Goal: Task Accomplishment & Management: Complete application form

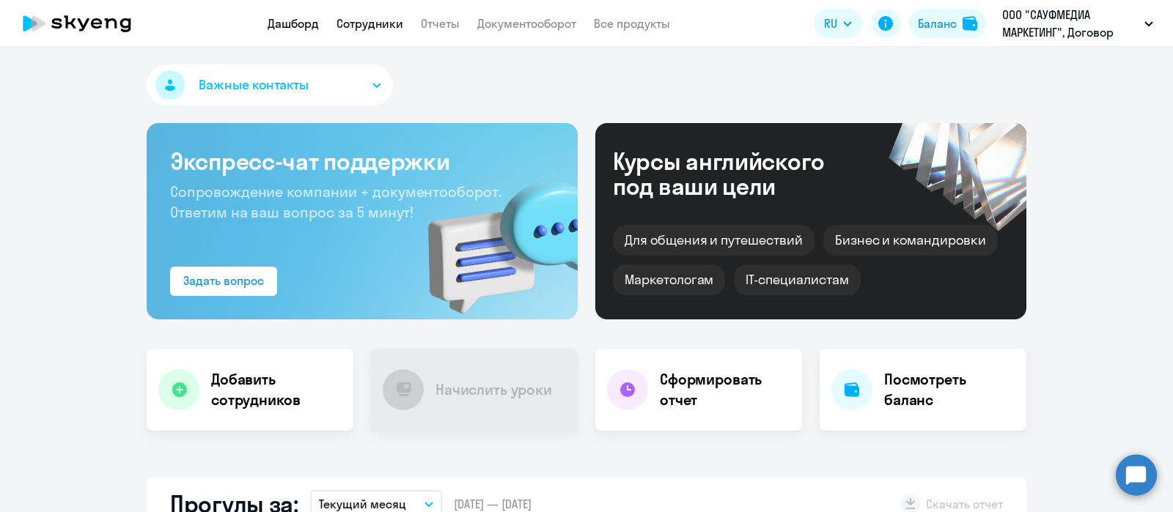
click at [356, 20] on link "Сотрудники" at bounding box center [369, 23] width 67 height 15
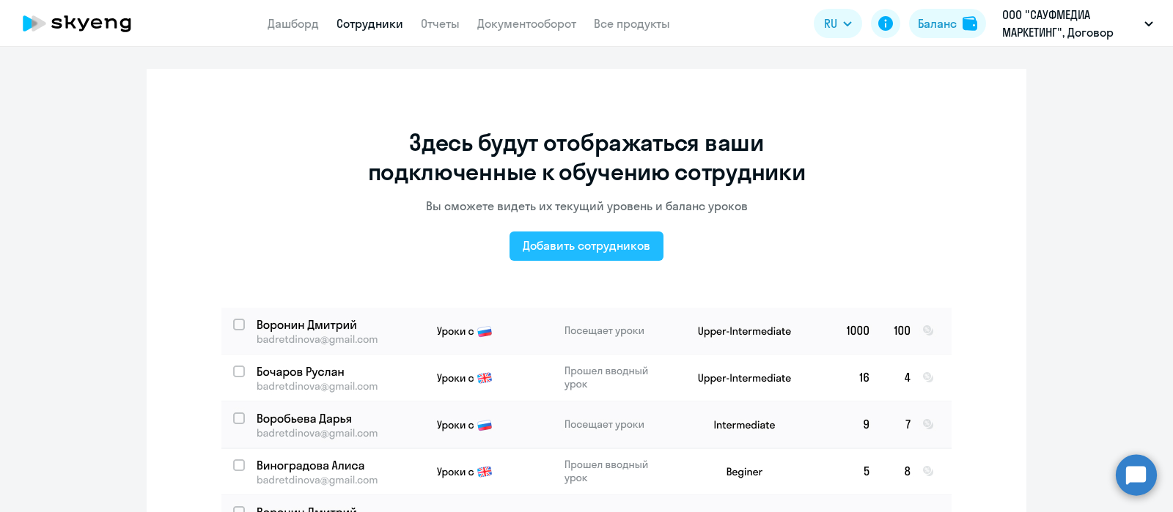
click at [605, 251] on div "Добавить сотрудников" at bounding box center [587, 246] width 128 height 18
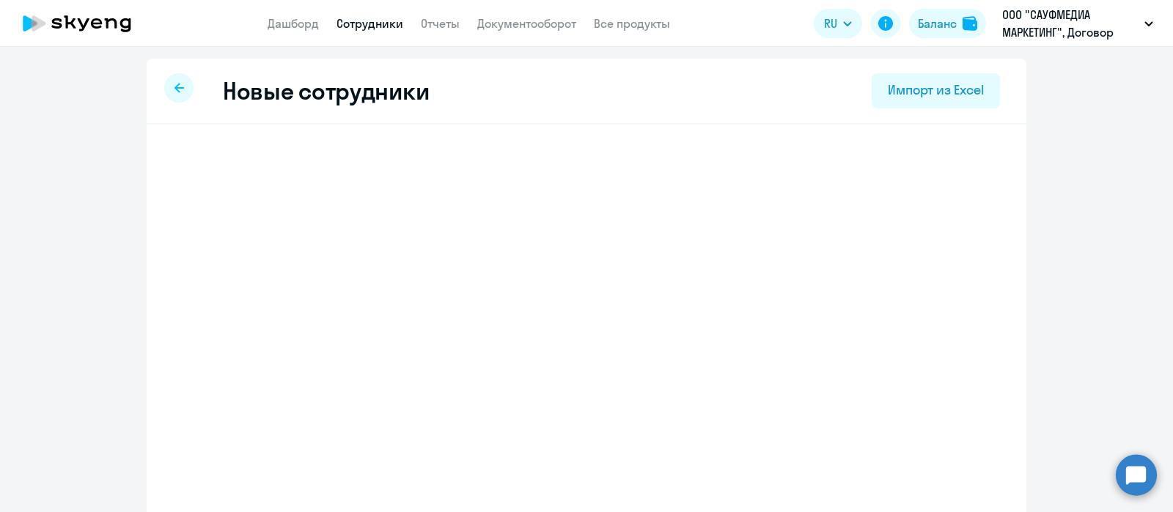
select select "3"
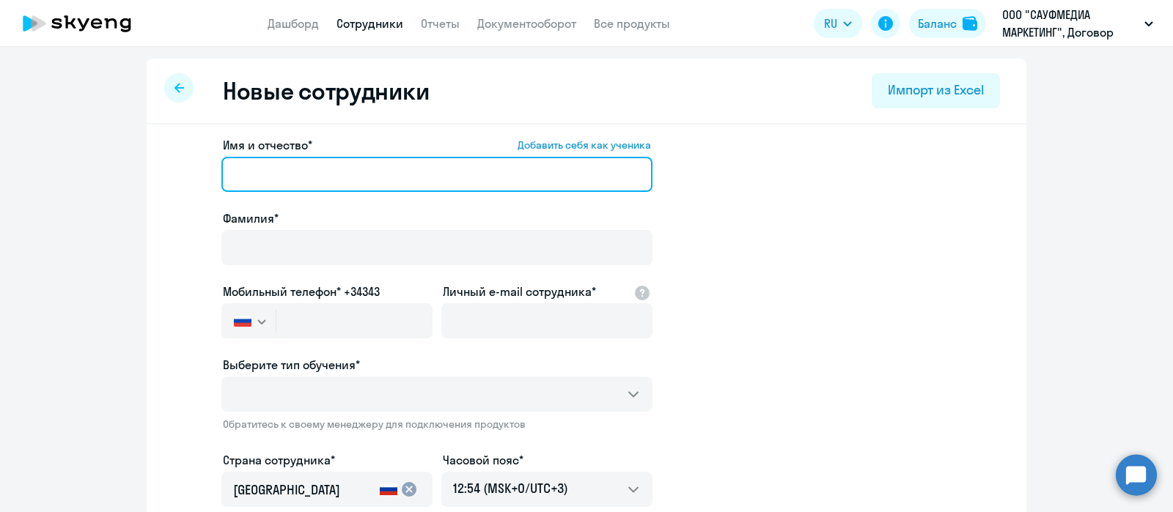
click at [361, 166] on input "Имя и отчество* Добавить себя как ученика" at bounding box center [436, 174] width 431 height 35
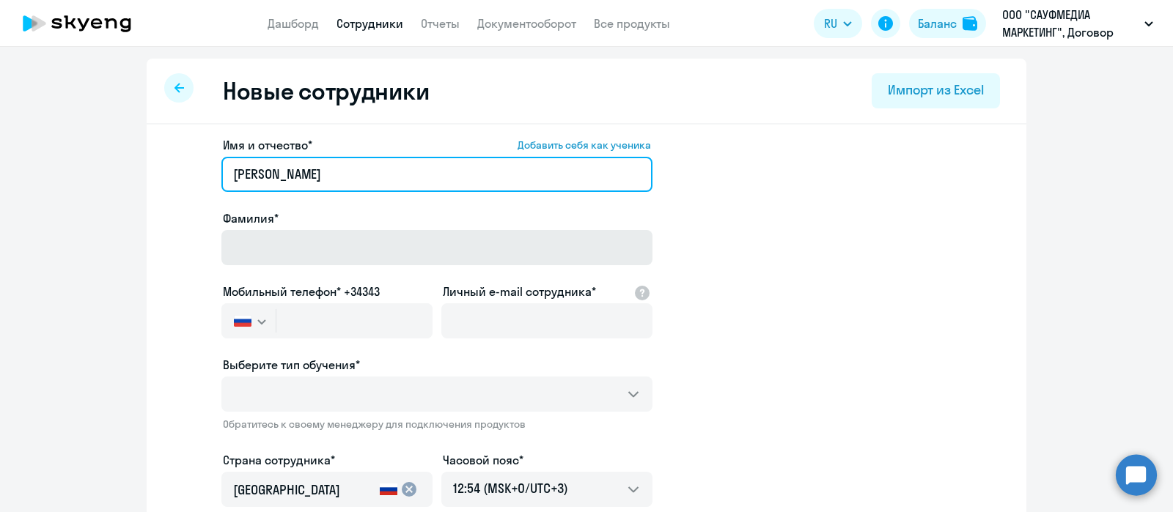
type input "[PERSON_NAME]"
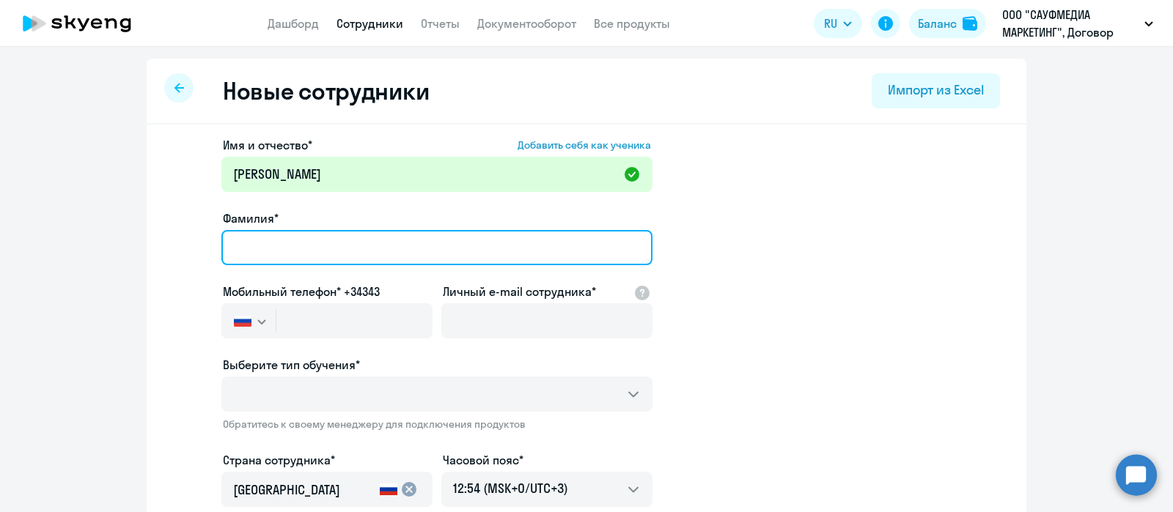
click at [367, 262] on input "Фамилия*" at bounding box center [436, 247] width 431 height 35
type input "[PERSON_NAME]"
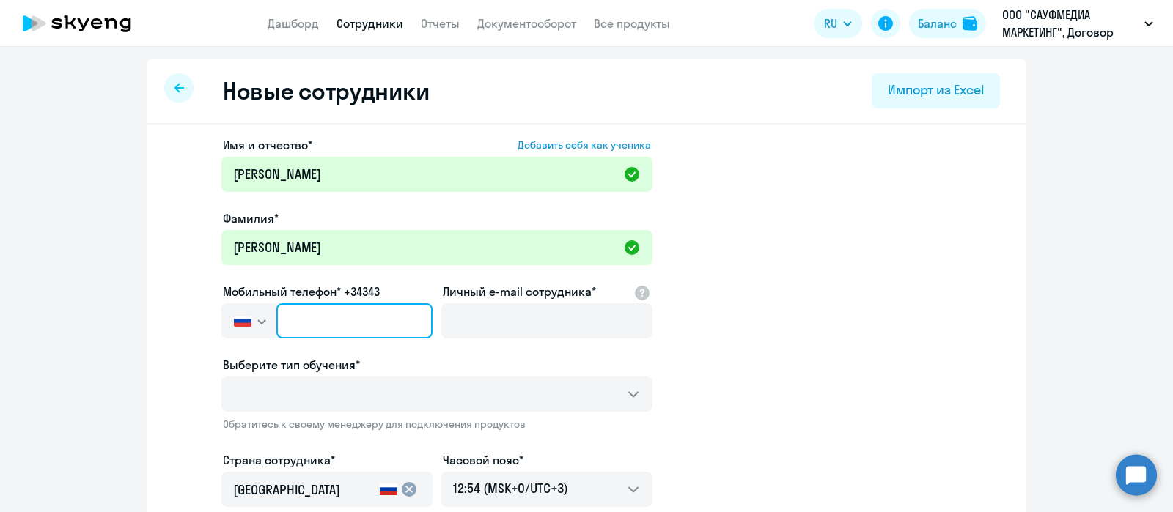
click at [345, 327] on input "text" at bounding box center [354, 320] width 156 height 35
paste input "+95 23-622-999"
type input "+95 23-622-999"
click at [290, 319] on input "+95 23-622-999" at bounding box center [354, 320] width 156 height 35
click at [288, 320] on input "+95 23-622-999" at bounding box center [354, 320] width 156 height 35
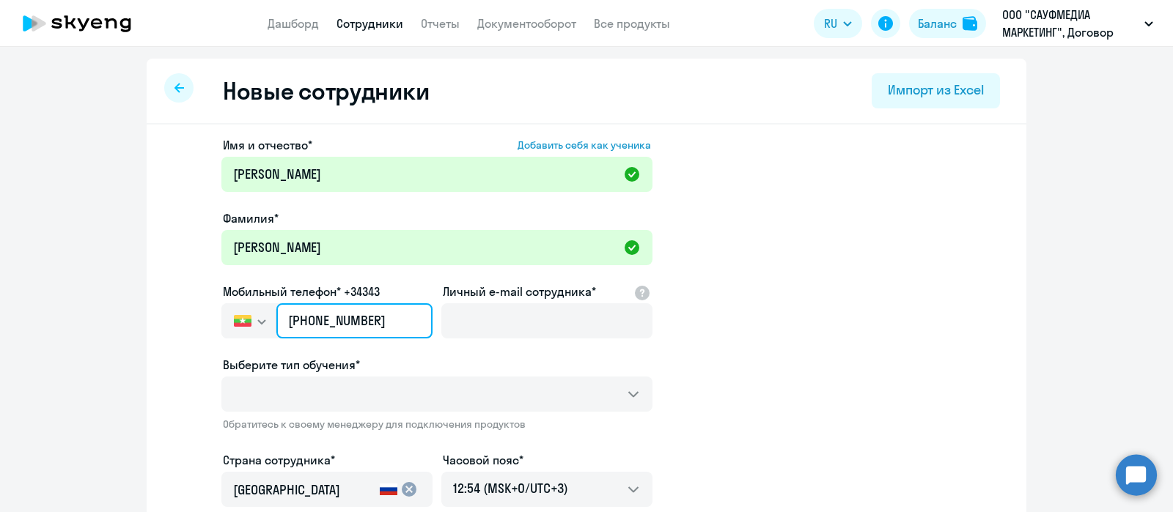
click at [288, 320] on input "+95 23-622-999" at bounding box center [354, 320] width 156 height 35
drag, startPoint x: 380, startPoint y: 323, endPoint x: 169, endPoint y: 319, distance: 211.9
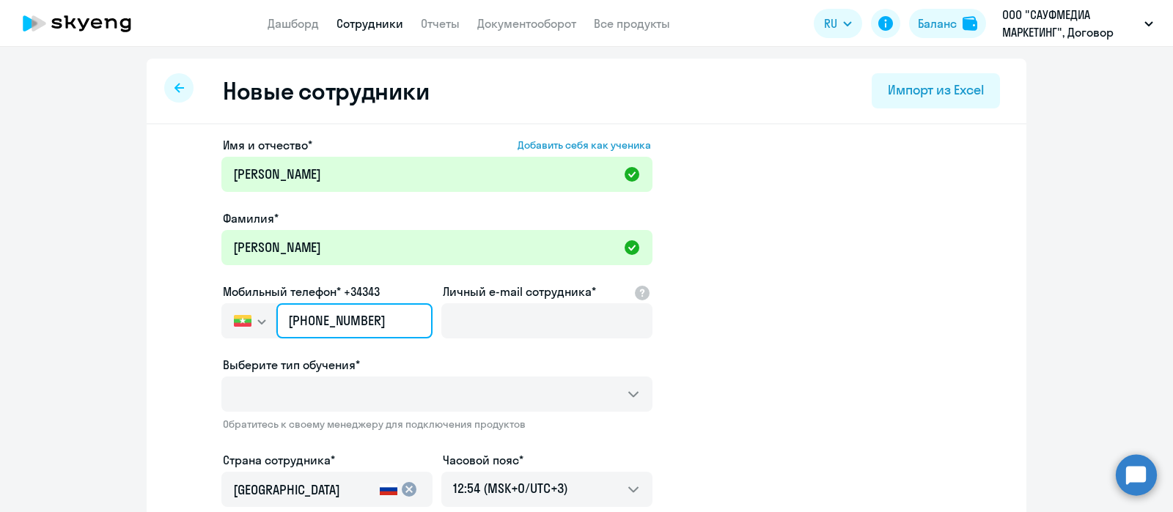
click at [170, 320] on app-new-student-form "Имя и отчество* Добавить себя как ученика [PERSON_NAME]* [PERSON_NAME] Мобильны…" at bounding box center [586, 408] width 833 height 545
paste input "[PHONE_NUMBER]"
type input "[PHONE_NUMBER]"
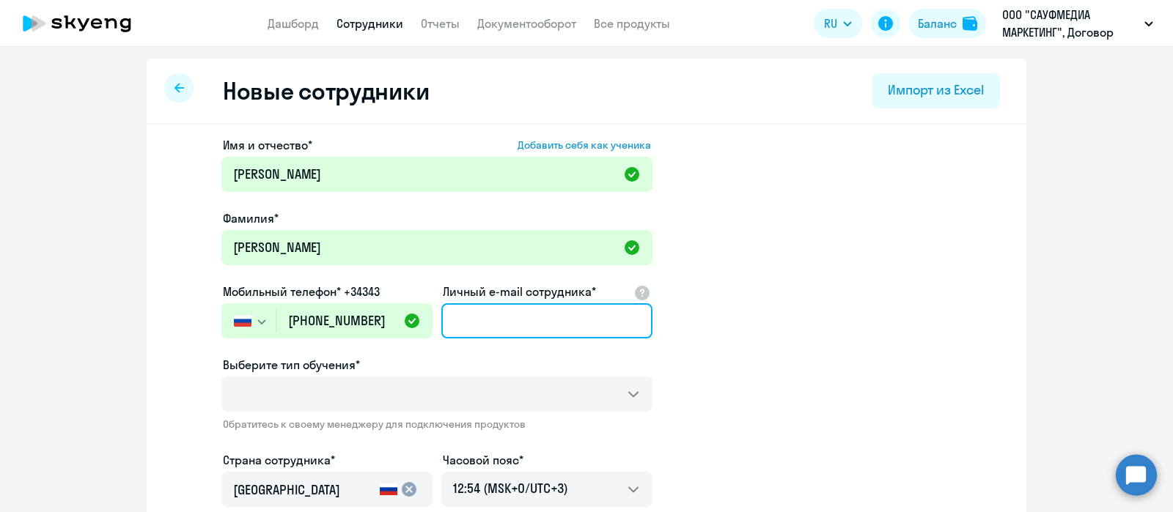
click at [539, 322] on input "Личный e-mail сотрудника*" at bounding box center [546, 320] width 211 height 35
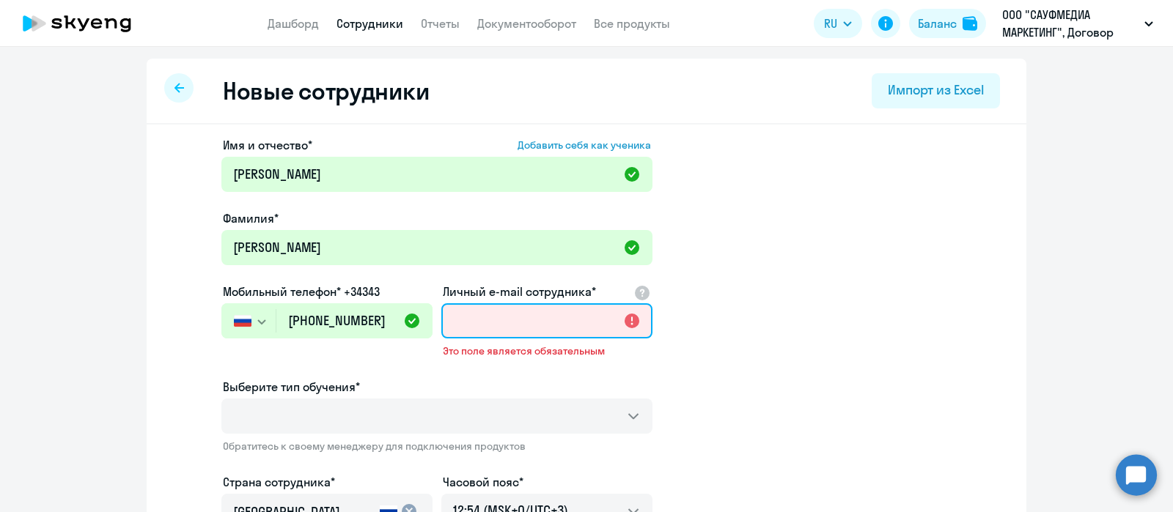
paste input "[EMAIL_ADDRESS][DOMAIN_NAME]"
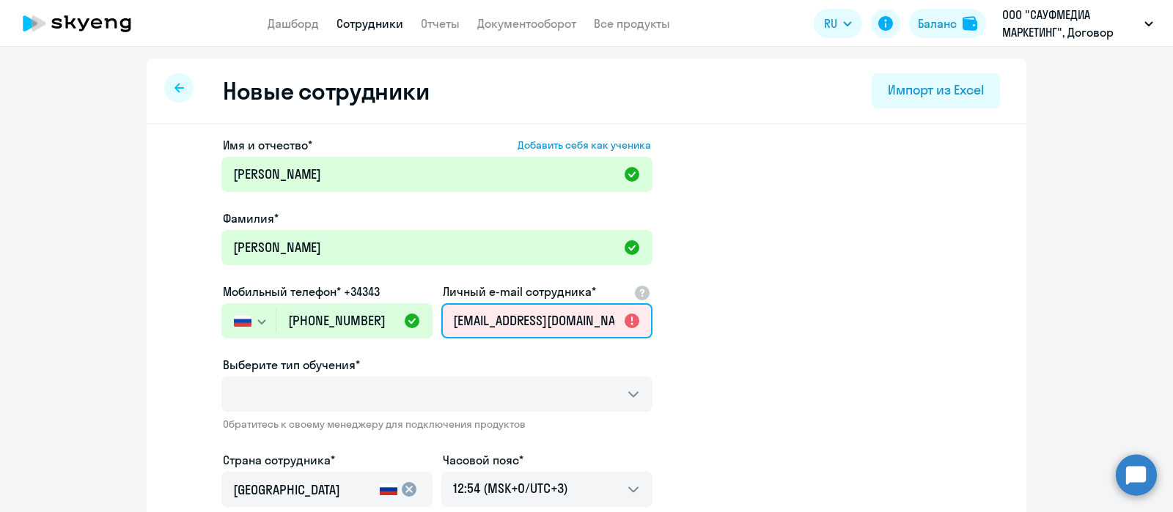
scroll to position [0, 17]
type input "[EMAIL_ADDRESS][DOMAIN_NAME]"
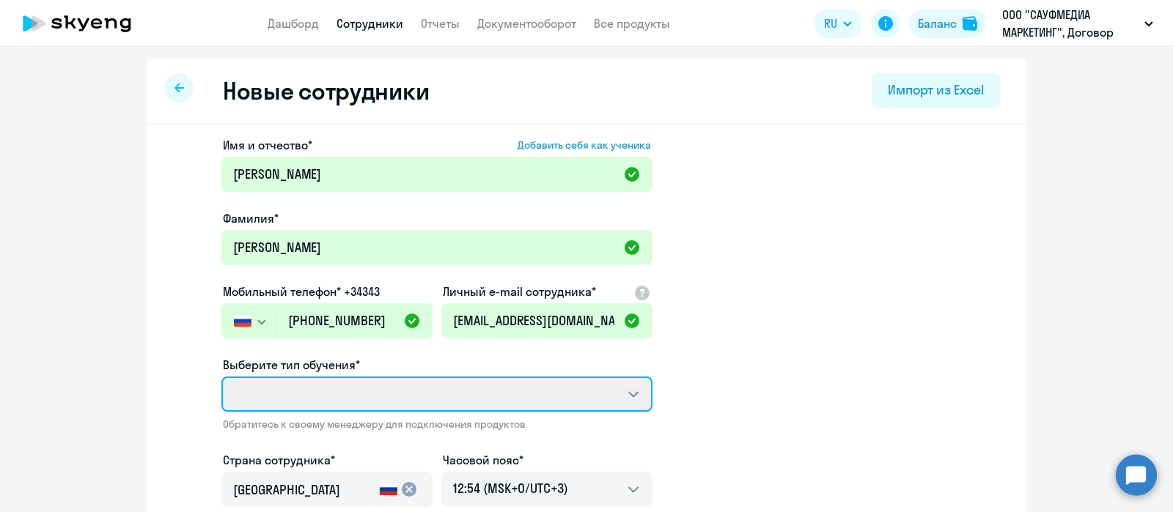
click at [619, 402] on select "Выберите тип обучения*" at bounding box center [436, 394] width 431 height 35
click at [625, 395] on select "Выберите тип обучения*" at bounding box center [436, 394] width 431 height 35
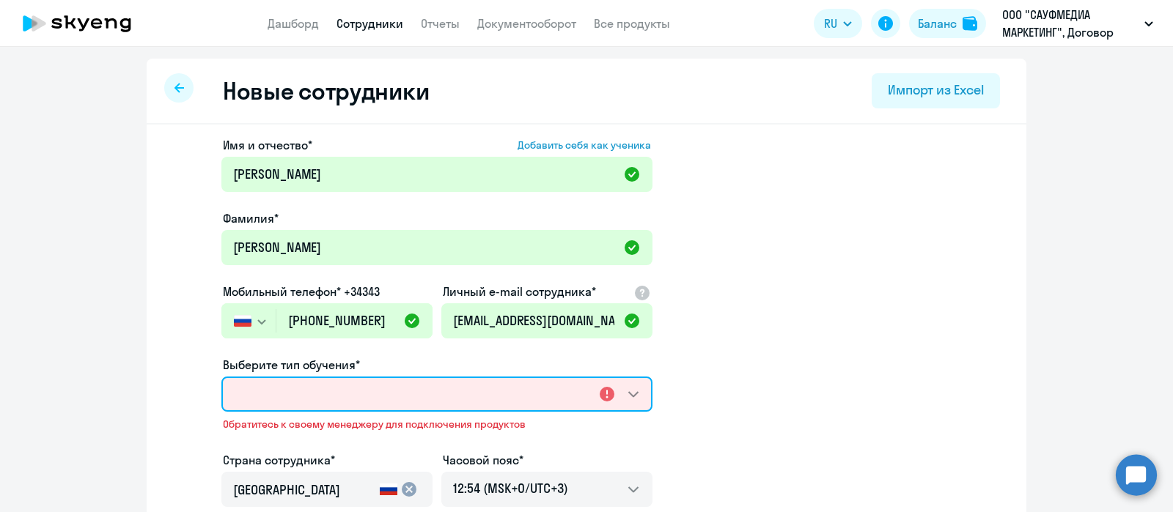
click at [621, 383] on select "Выберите тип обучения*" at bounding box center [436, 394] width 431 height 35
click at [632, 389] on select "Выберите тип обучения*" at bounding box center [436, 394] width 431 height 35
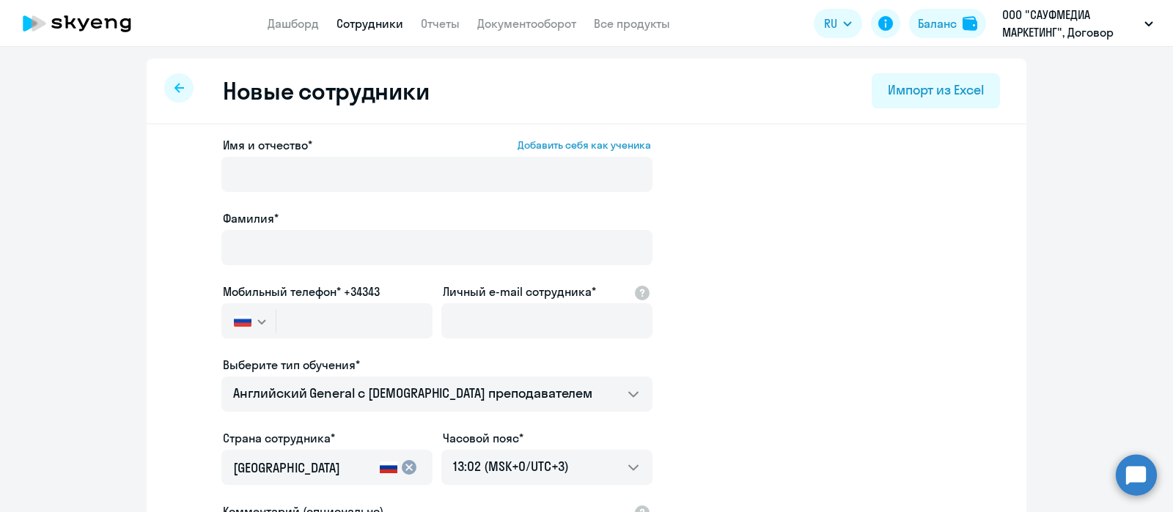
select select "english_adult_not_native_speaker"
select select "3"
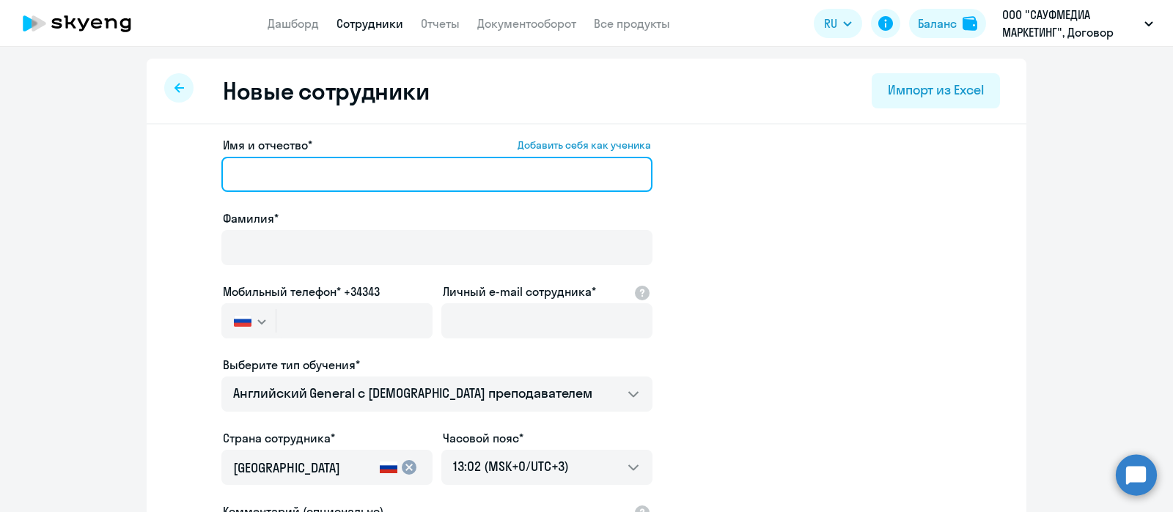
click at [383, 177] on input "Имя и отчество* Добавить себя как ученика" at bounding box center [436, 174] width 431 height 35
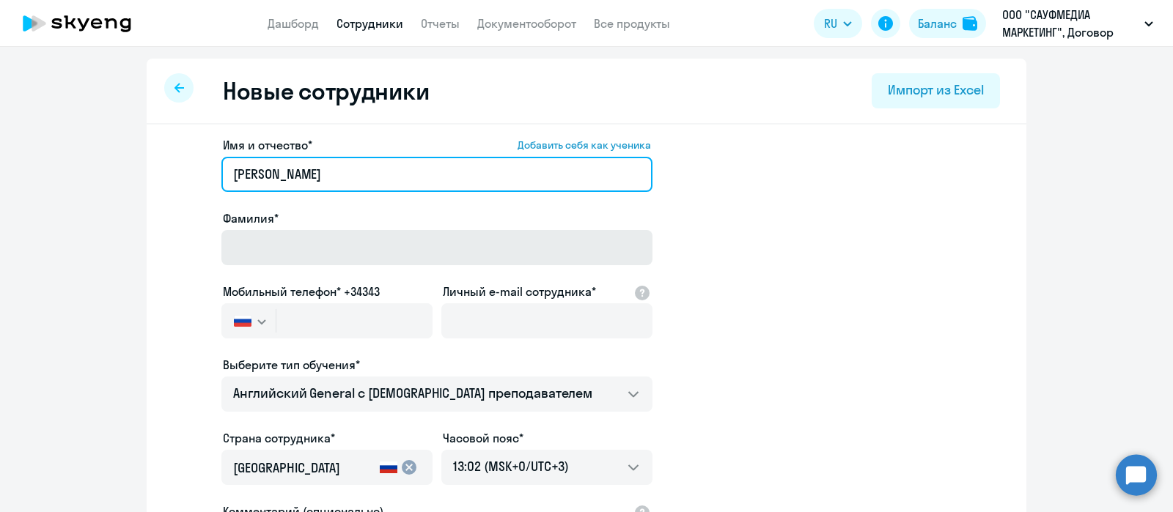
type input "[PERSON_NAME]"
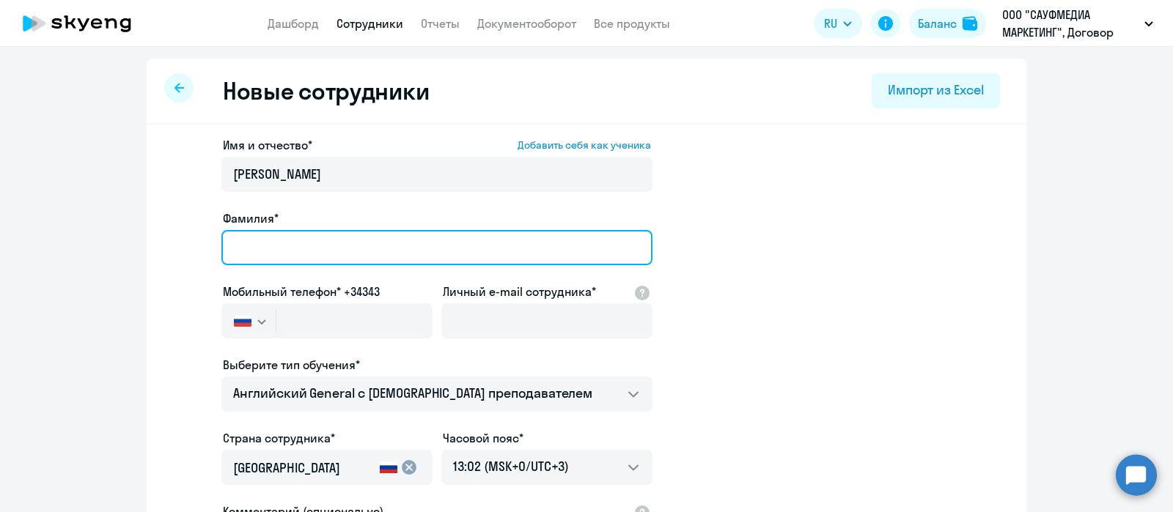
click at [412, 253] on input "Фамилия*" at bounding box center [436, 247] width 431 height 35
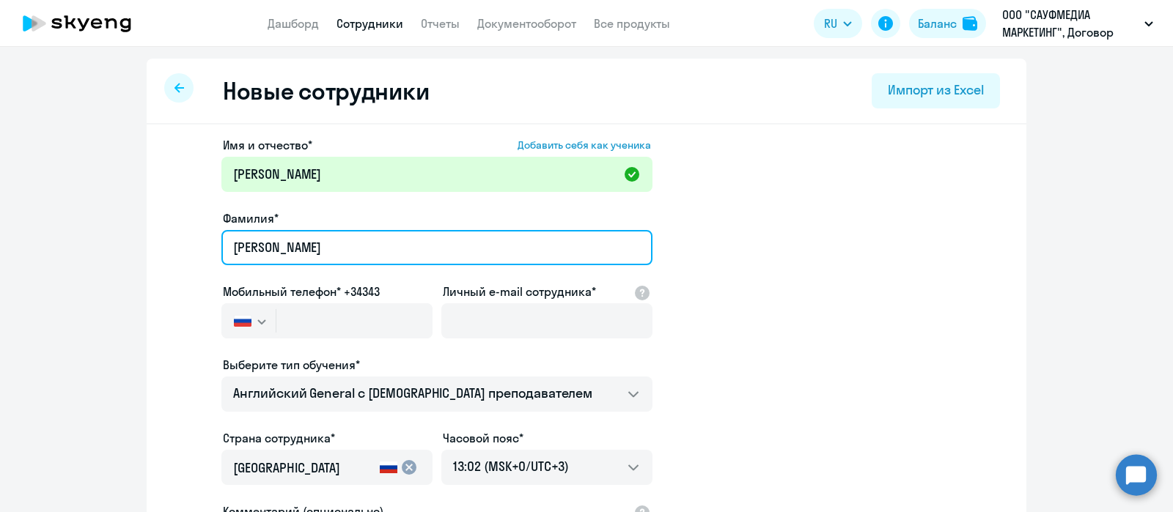
type input "[PERSON_NAME]"
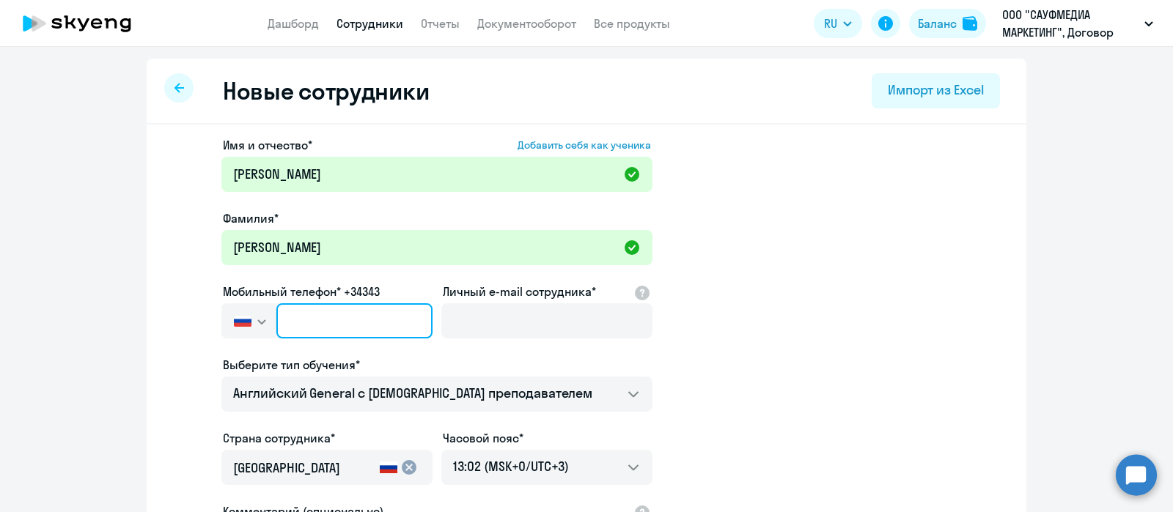
click at [339, 317] on input "text" at bounding box center [354, 320] width 156 height 35
paste input "[PHONE_NUMBER]"
type input "[PHONE_NUMBER]"
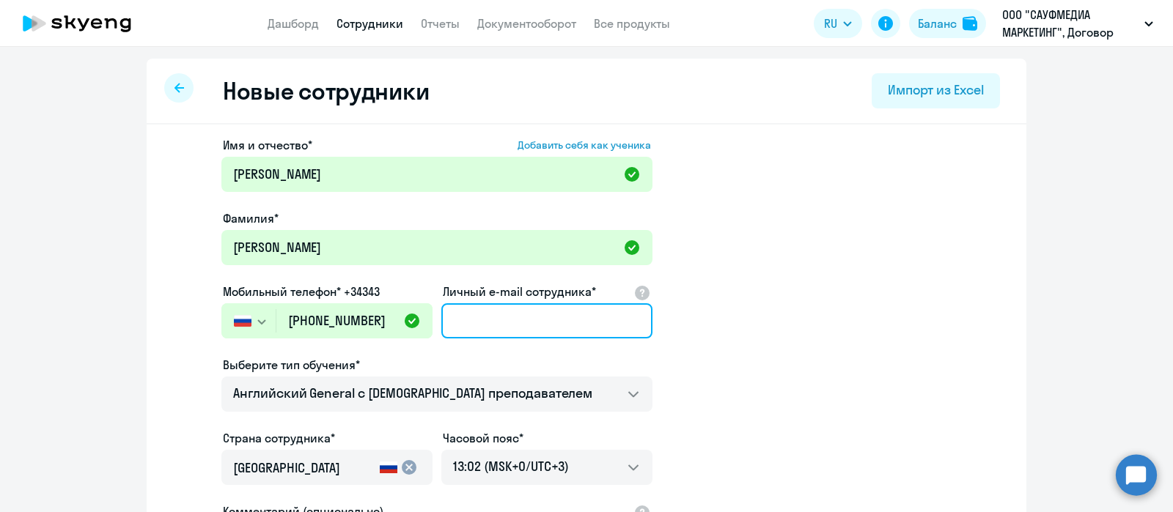
click at [479, 323] on input "Личный e-mail сотрудника*" at bounding box center [546, 320] width 211 height 35
paste input "[EMAIL_ADDRESS][DOMAIN_NAME]"
type input "[EMAIL_ADDRESS][DOMAIN_NAME]"
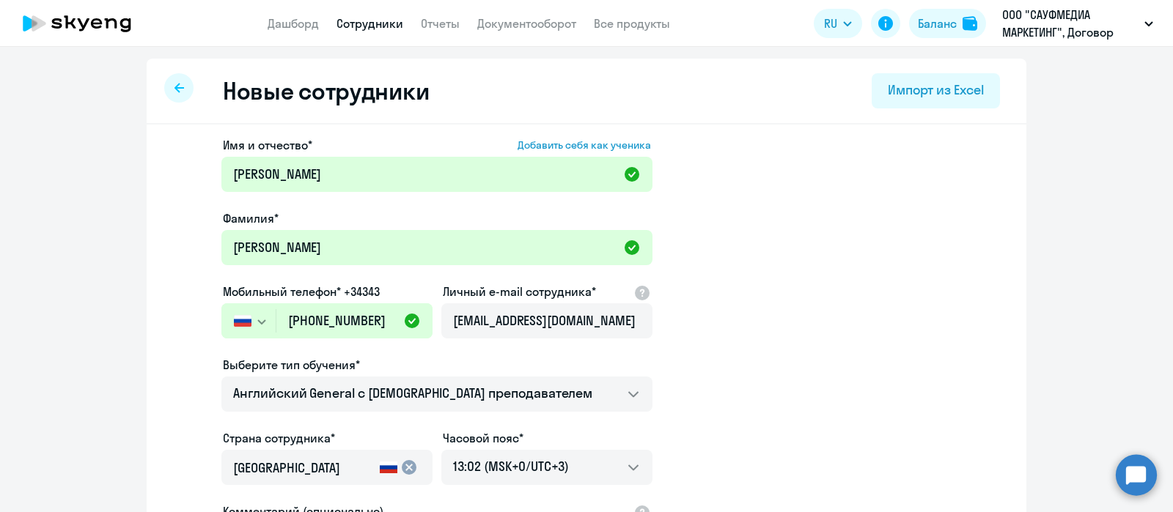
click at [726, 369] on app-new-student-form "Имя и отчество* Добавить себя как ученика [PERSON_NAME]* [PERSON_NAME] Мобильны…" at bounding box center [586, 397] width 833 height 523
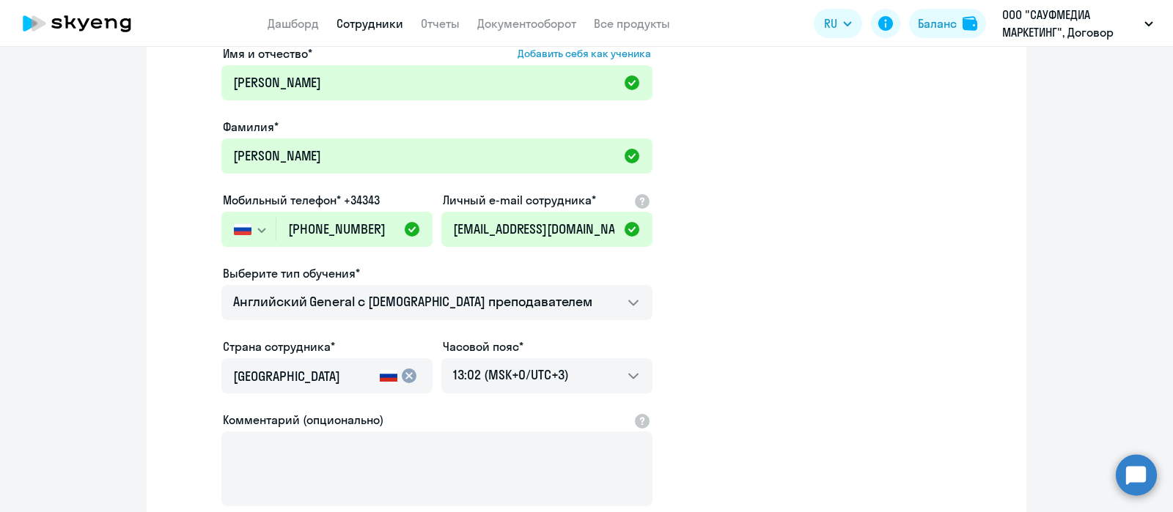
scroll to position [183, 0]
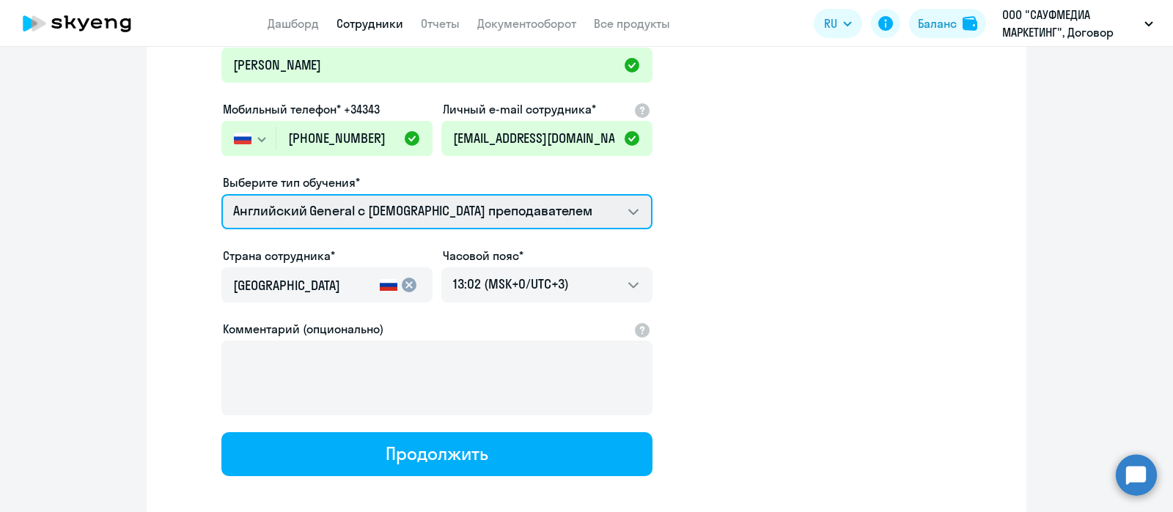
click at [620, 210] on select "Английский General с [DEMOGRAPHIC_DATA] преподавателем Премиум [DEMOGRAPHIC_DAT…" at bounding box center [436, 211] width 431 height 35
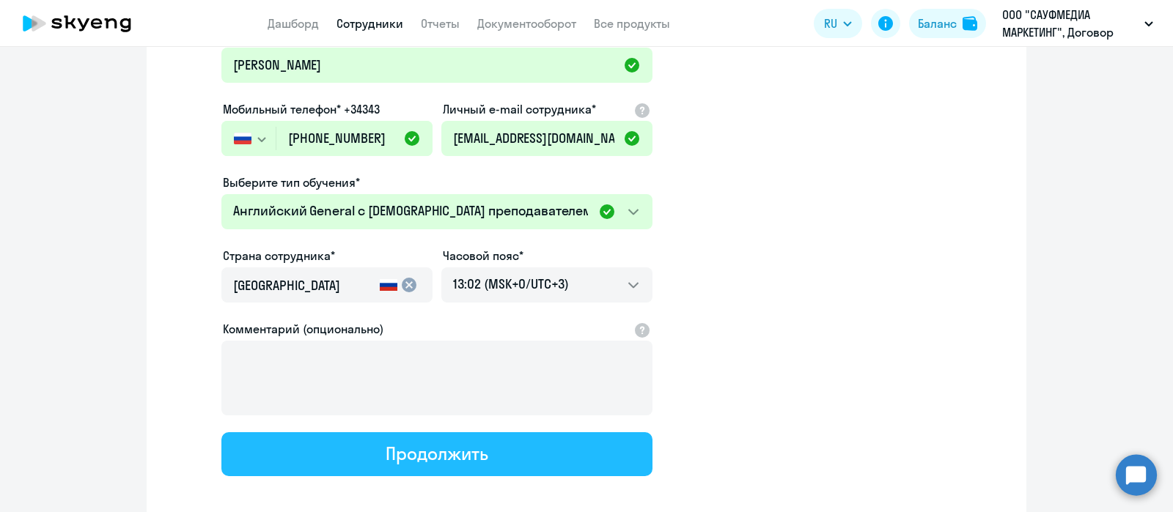
click at [452, 449] on div "Продолжить" at bounding box center [437, 453] width 102 height 23
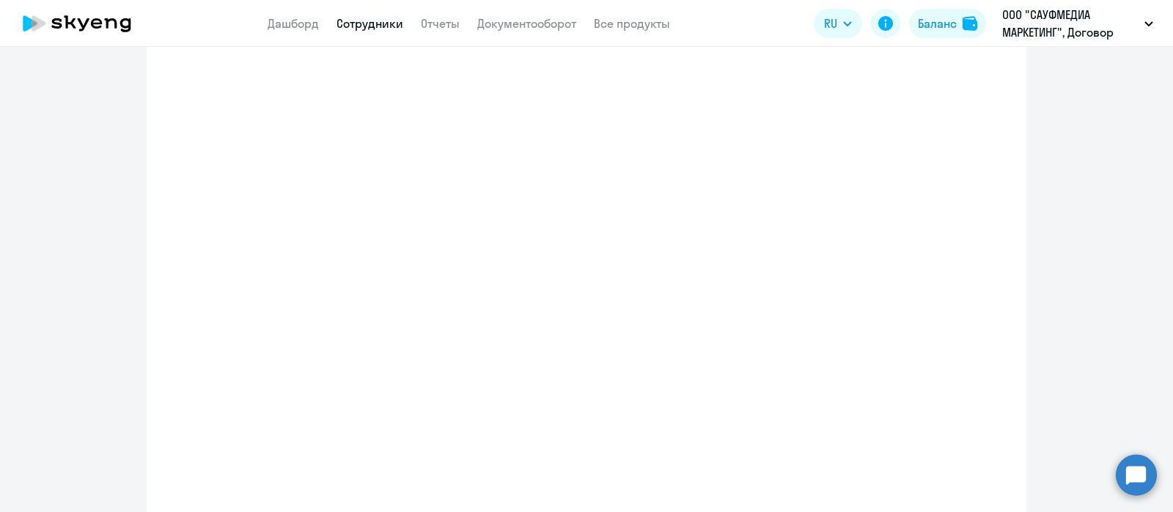
scroll to position [267, 0]
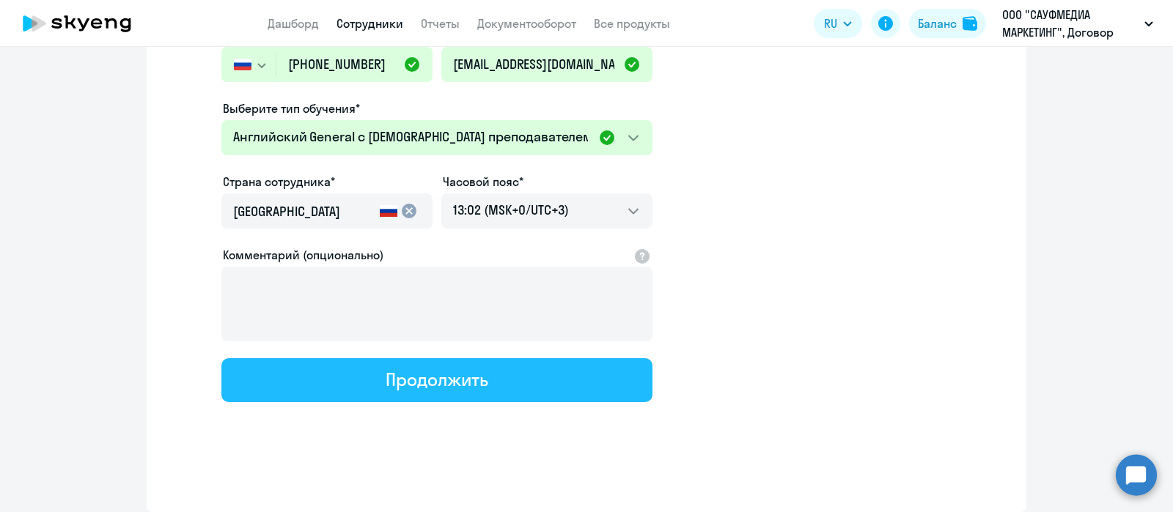
select select "english_adult_not_native_speaker"
select select "3"
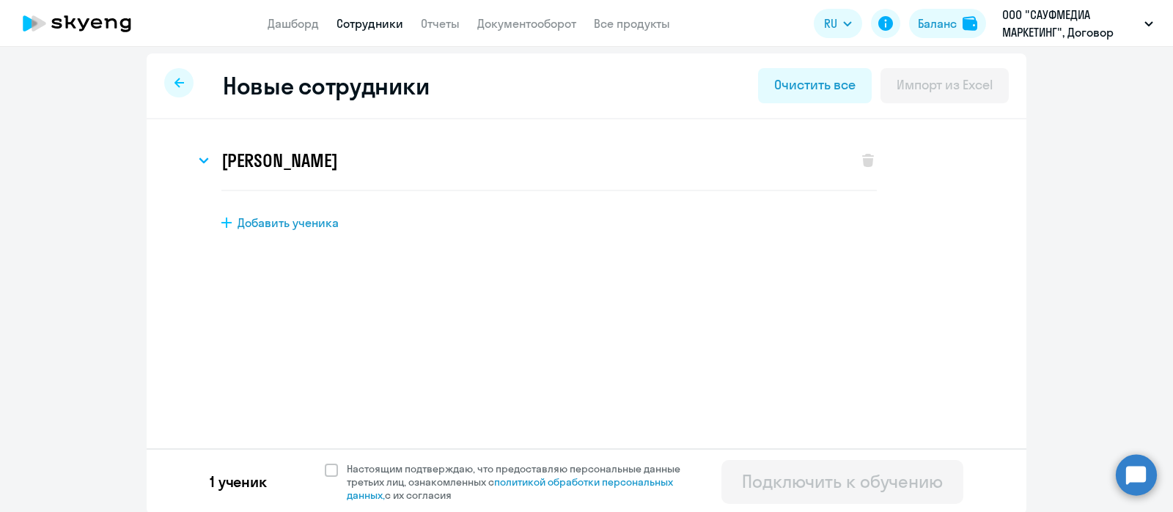
scroll to position [7, 0]
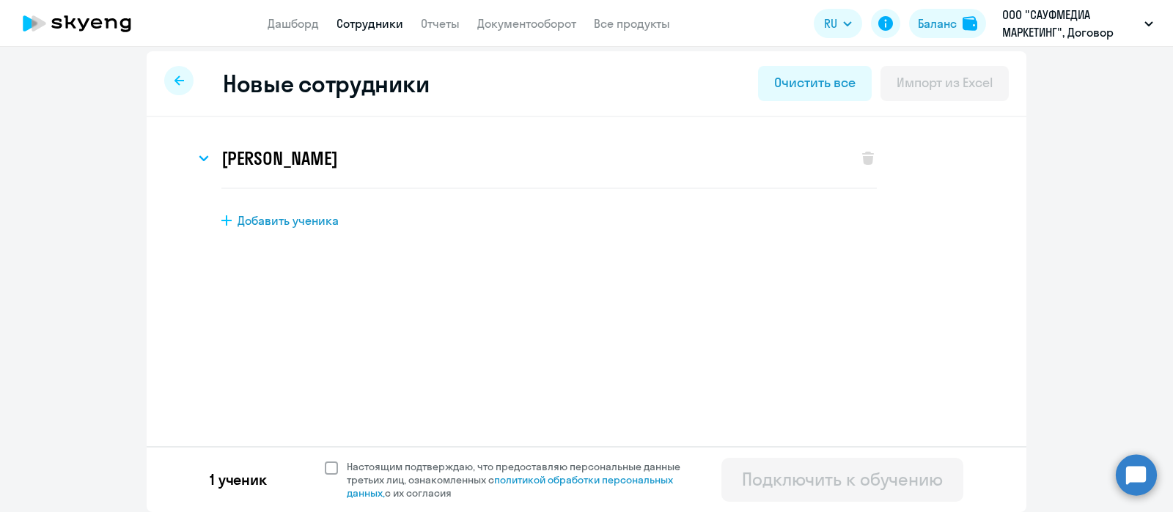
click at [325, 471] on span at bounding box center [331, 468] width 13 height 13
click at [324, 460] on input "Настоящим подтверждаю, что предоставляю персональные данные третьих лиц, ознако…" at bounding box center [324, 460] width 1 height 1
checkbox input "true"
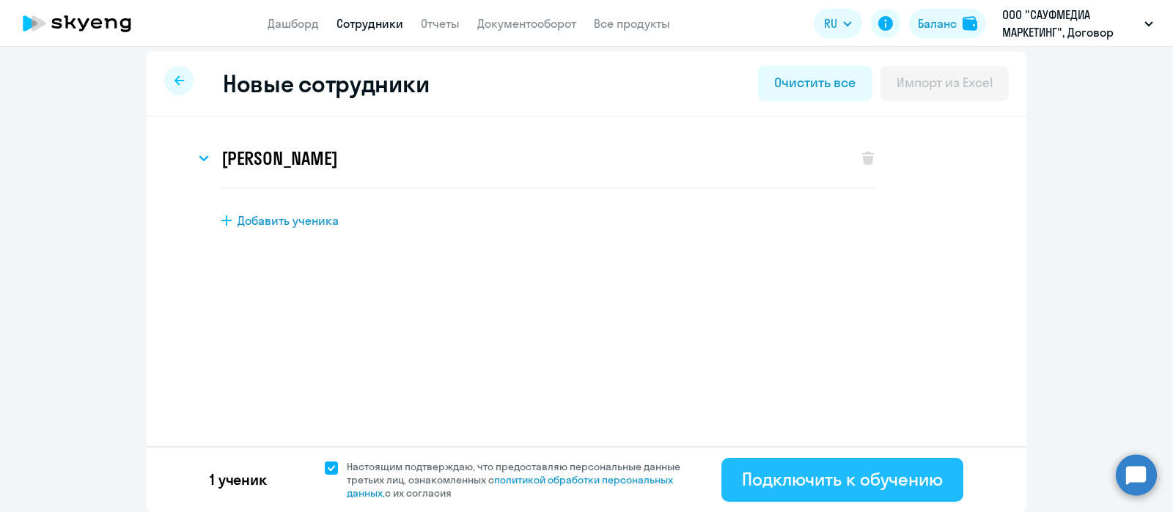
click at [800, 486] on div "Подключить к обучению" at bounding box center [842, 479] width 201 height 23
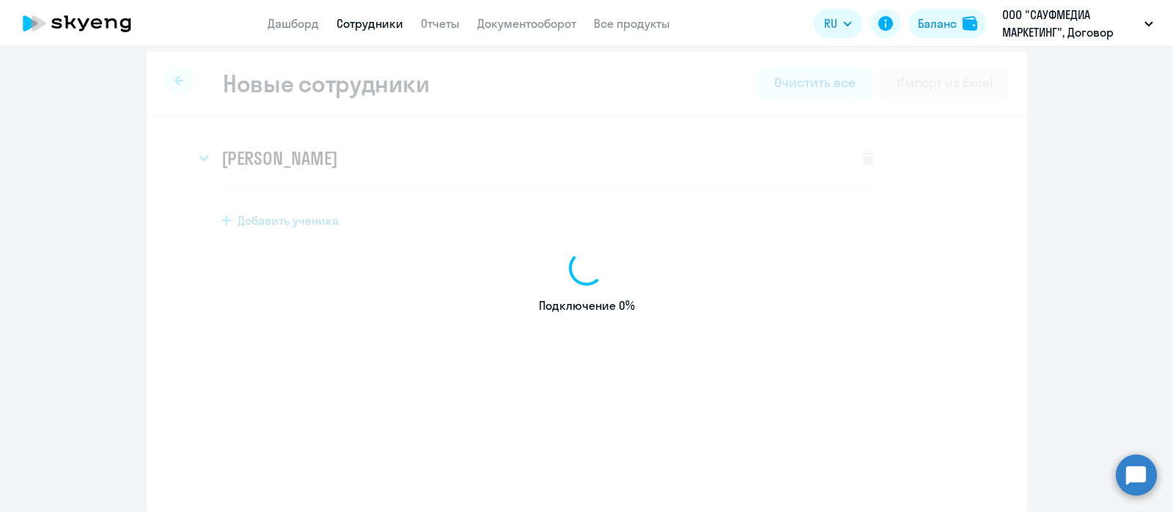
select select "english_adult_not_native_speaker"
select select "3"
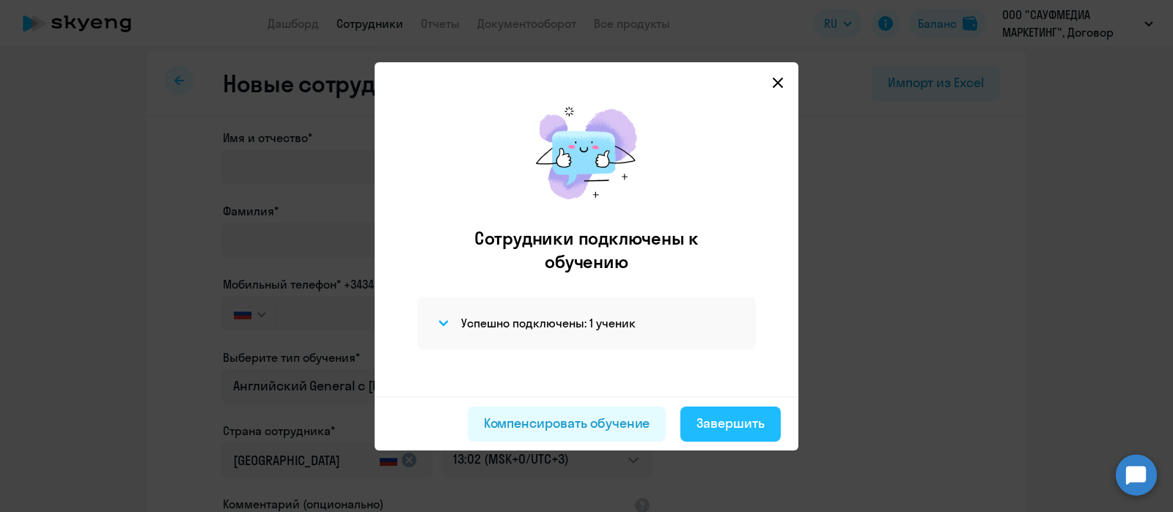
click at [722, 424] on div "Завершить" at bounding box center [730, 423] width 68 height 19
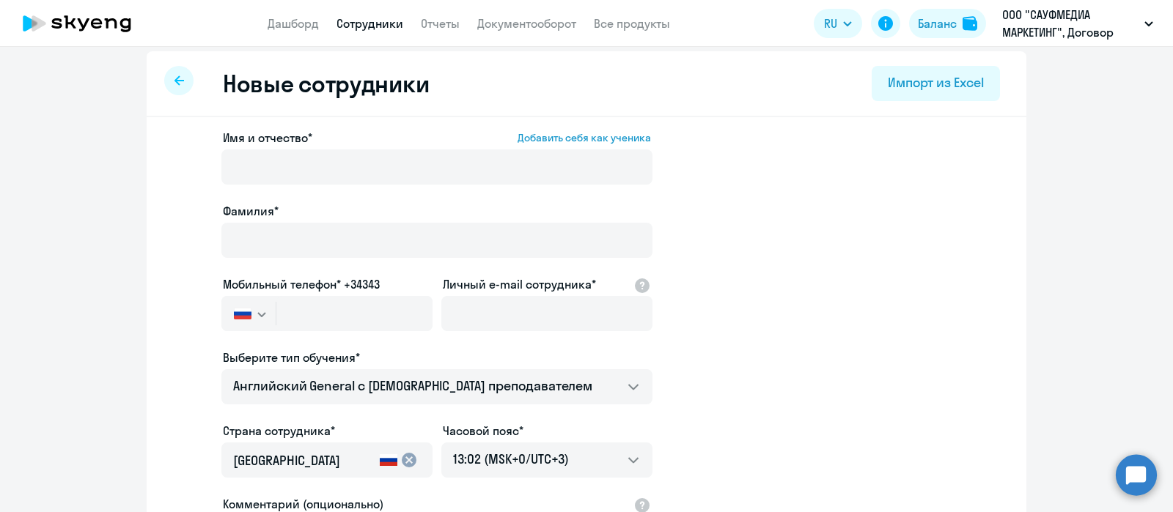
select select "30"
